Goal: Check status: Check status

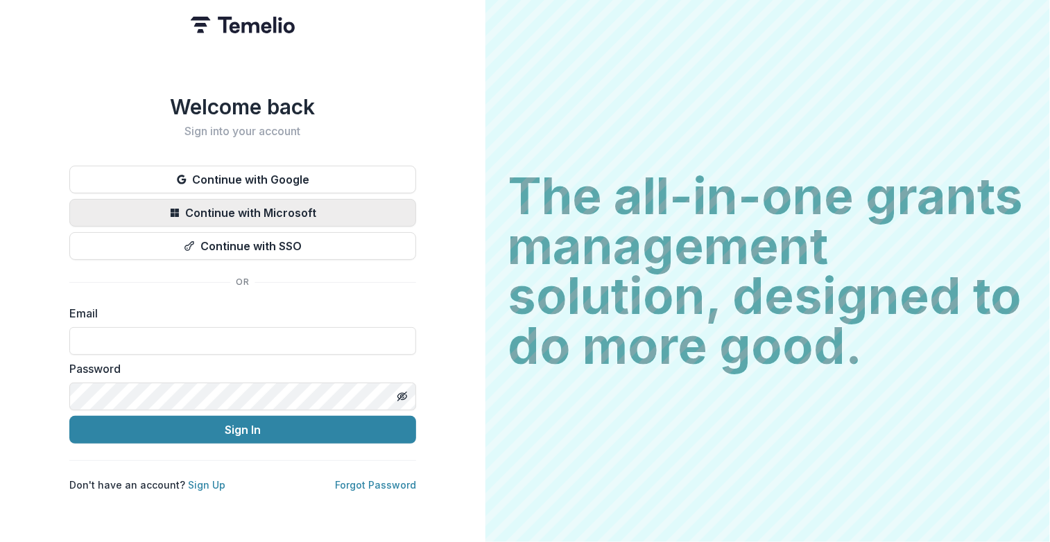
click at [244, 202] on button "Continue with Microsoft" at bounding box center [242, 213] width 347 height 28
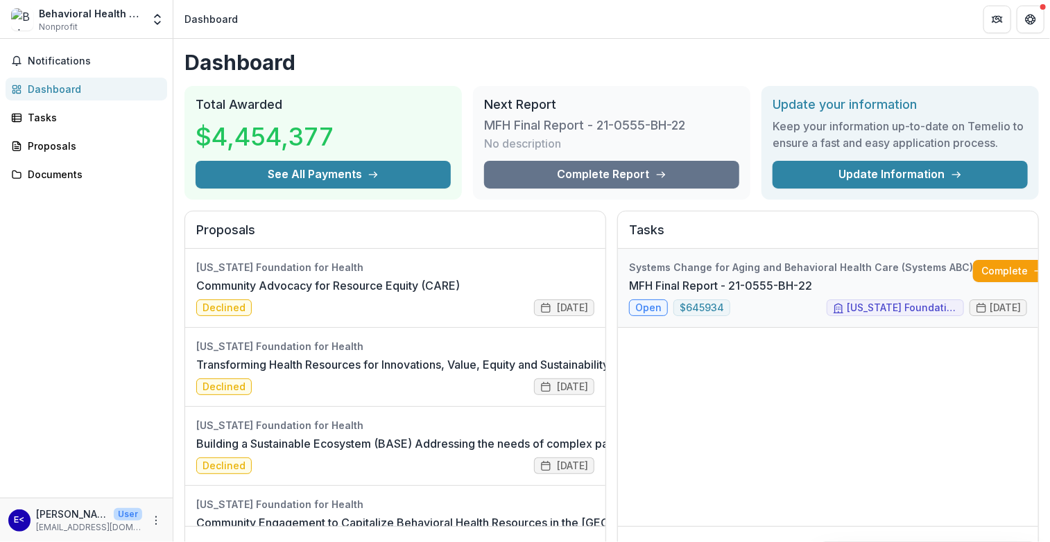
click at [645, 294] on link "MFH Final Report - 21-0555-BH-22" at bounding box center [720, 285] width 183 height 17
click at [812, 294] on link "MFH Final Report - 21-0555-BH-22" at bounding box center [720, 285] width 183 height 17
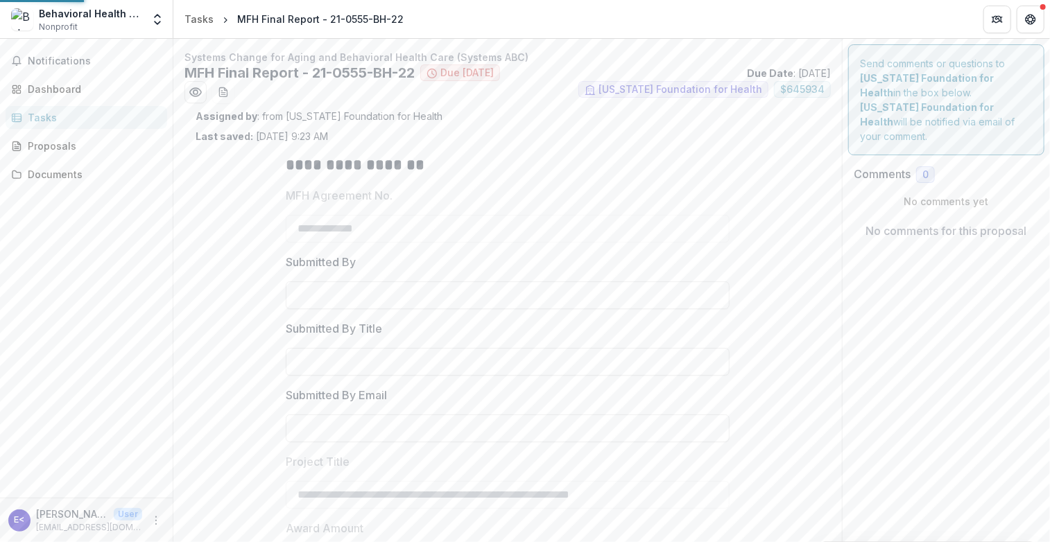
type input "********"
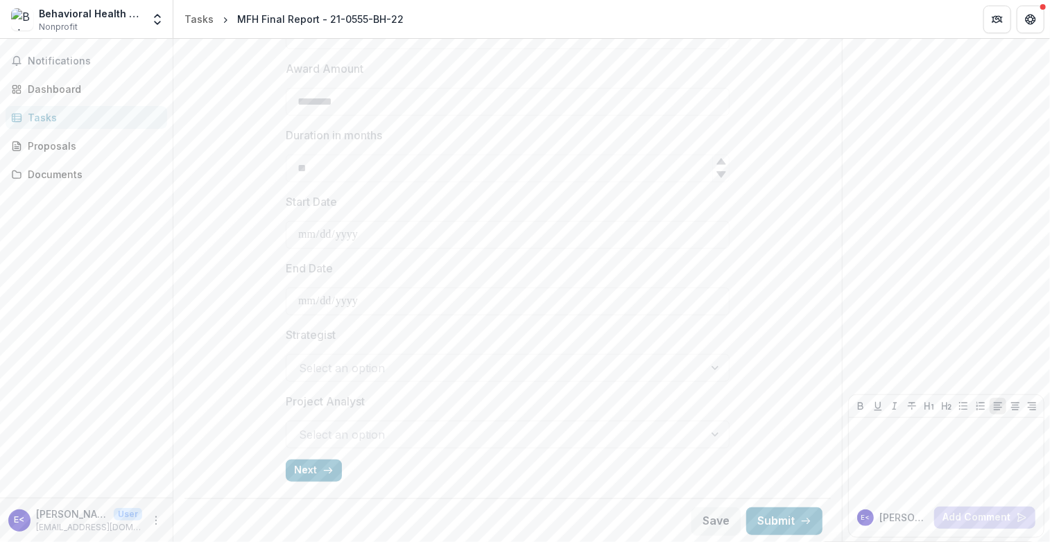
scroll to position [460, 0]
click at [316, 470] on button "Next" at bounding box center [314, 470] width 56 height 22
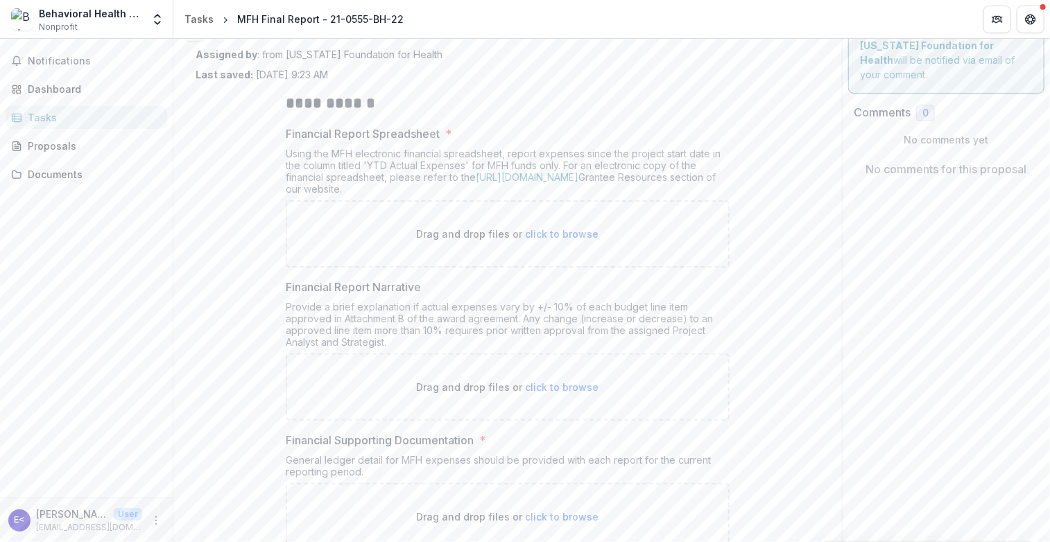
scroll to position [0, 0]
